Goal: Use online tool/utility

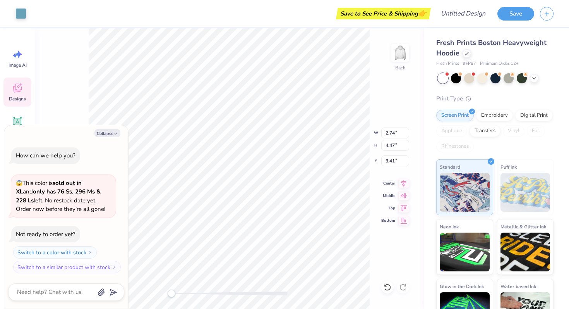
type textarea "x"
type input "2.47"
type input "4.20"
type input "3.56"
type textarea "x"
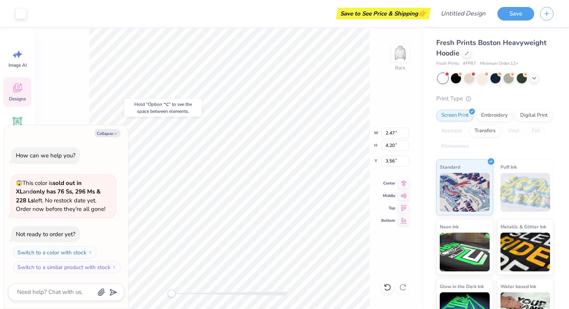
type input "2.66"
type input "4.39"
type input "3.46"
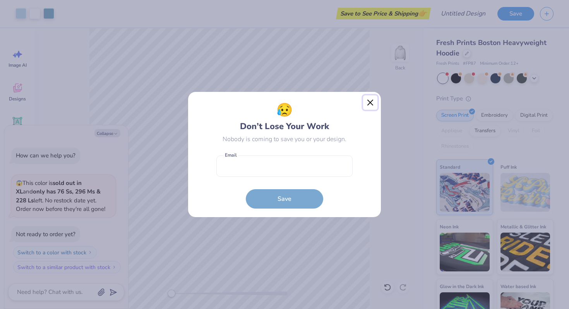
click at [373, 107] on button "Close" at bounding box center [370, 102] width 15 height 15
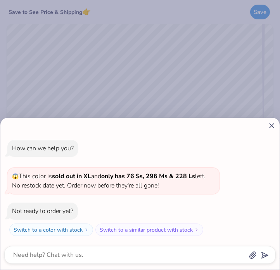
click at [273, 123] on icon at bounding box center [271, 126] width 8 height 8
type textarea "x"
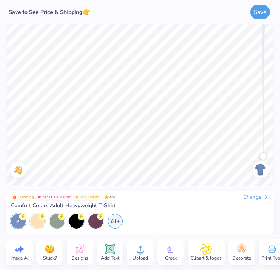
click at [115, 252] on icon at bounding box center [110, 249] width 12 height 12
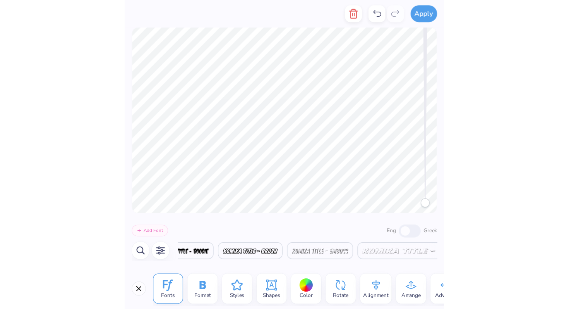
scroll to position [0, 0]
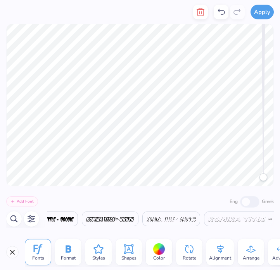
type textarea "EXECS"
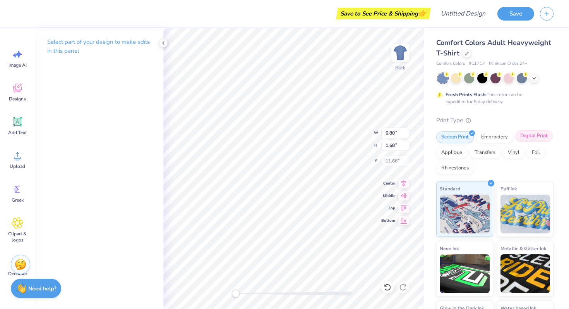
click at [279, 142] on div "Screen Print Embroidery Digital Print Applique Transfers Vinyl Foil Rhinestones" at bounding box center [494, 152] width 117 height 43
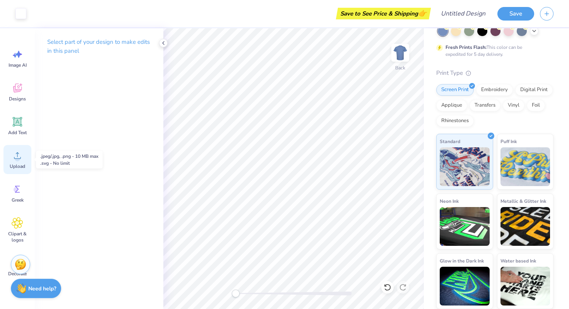
click at [15, 153] on icon at bounding box center [17, 155] width 7 height 7
